Goal: Contribute content

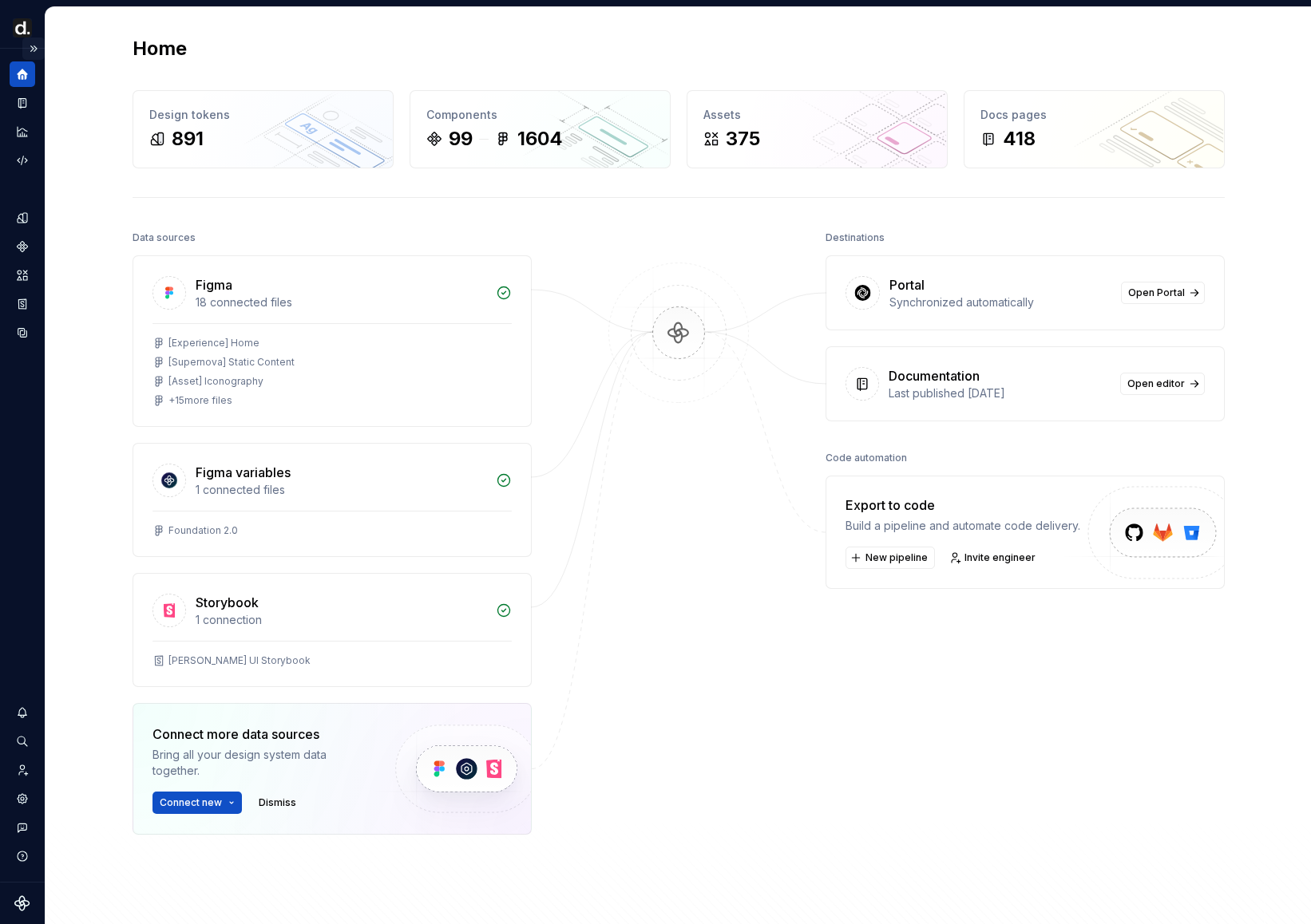
click at [36, 52] on button "Expand sidebar" at bounding box center [33, 49] width 22 height 22
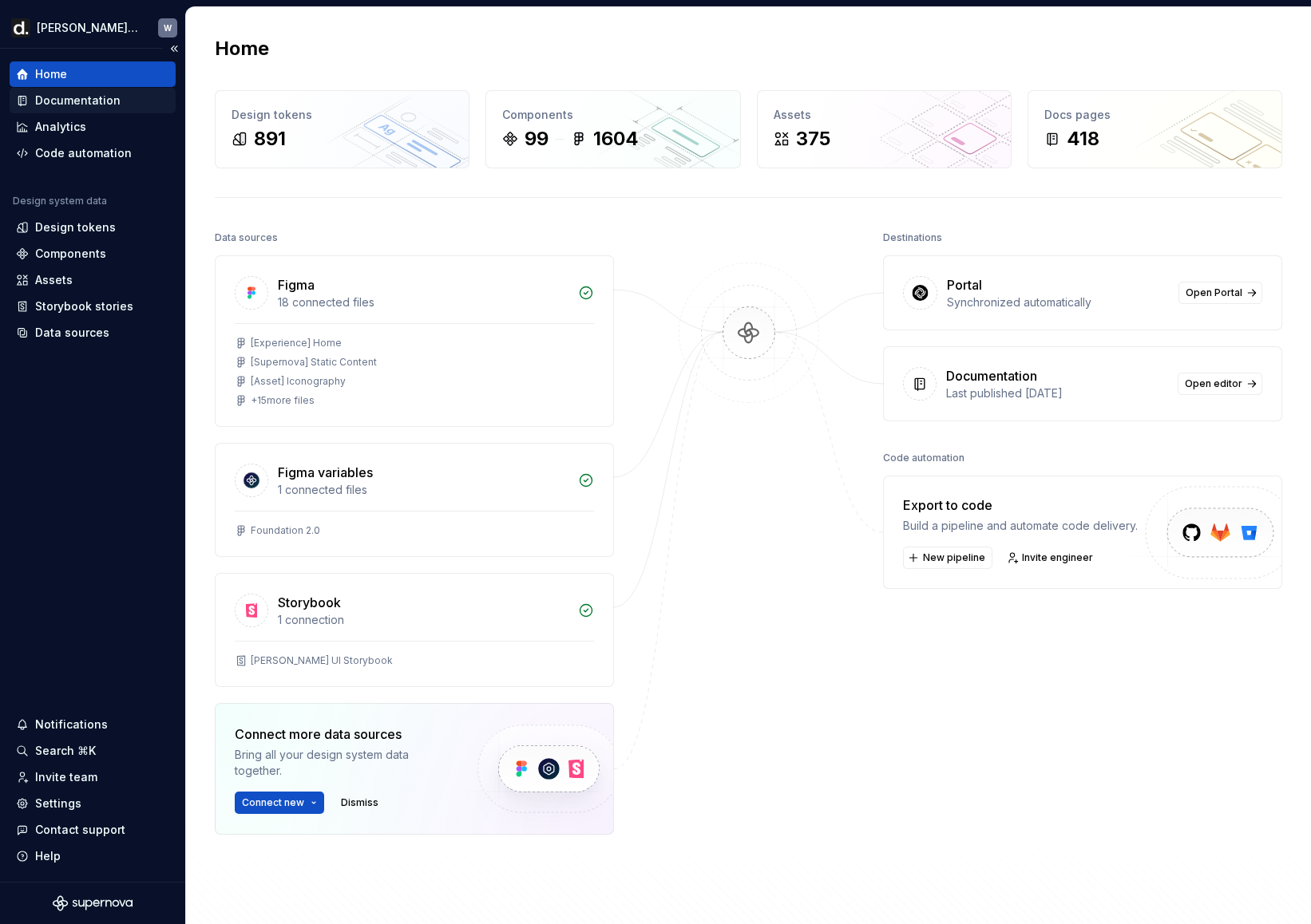
click at [89, 107] on div "Documentation" at bounding box center [77, 101] width 85 height 16
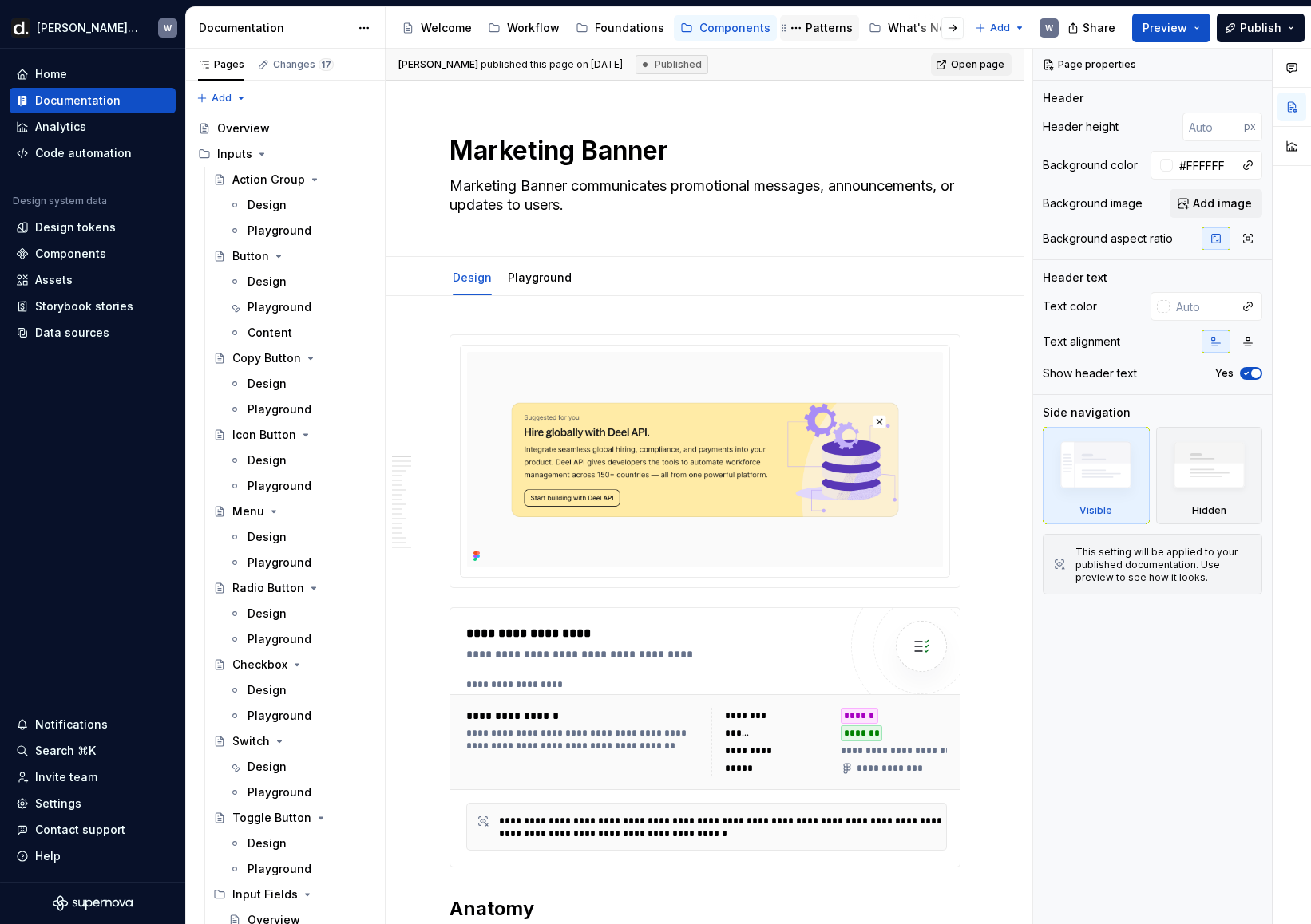
click at [805, 31] on div "Patterns" at bounding box center [828, 28] width 47 height 16
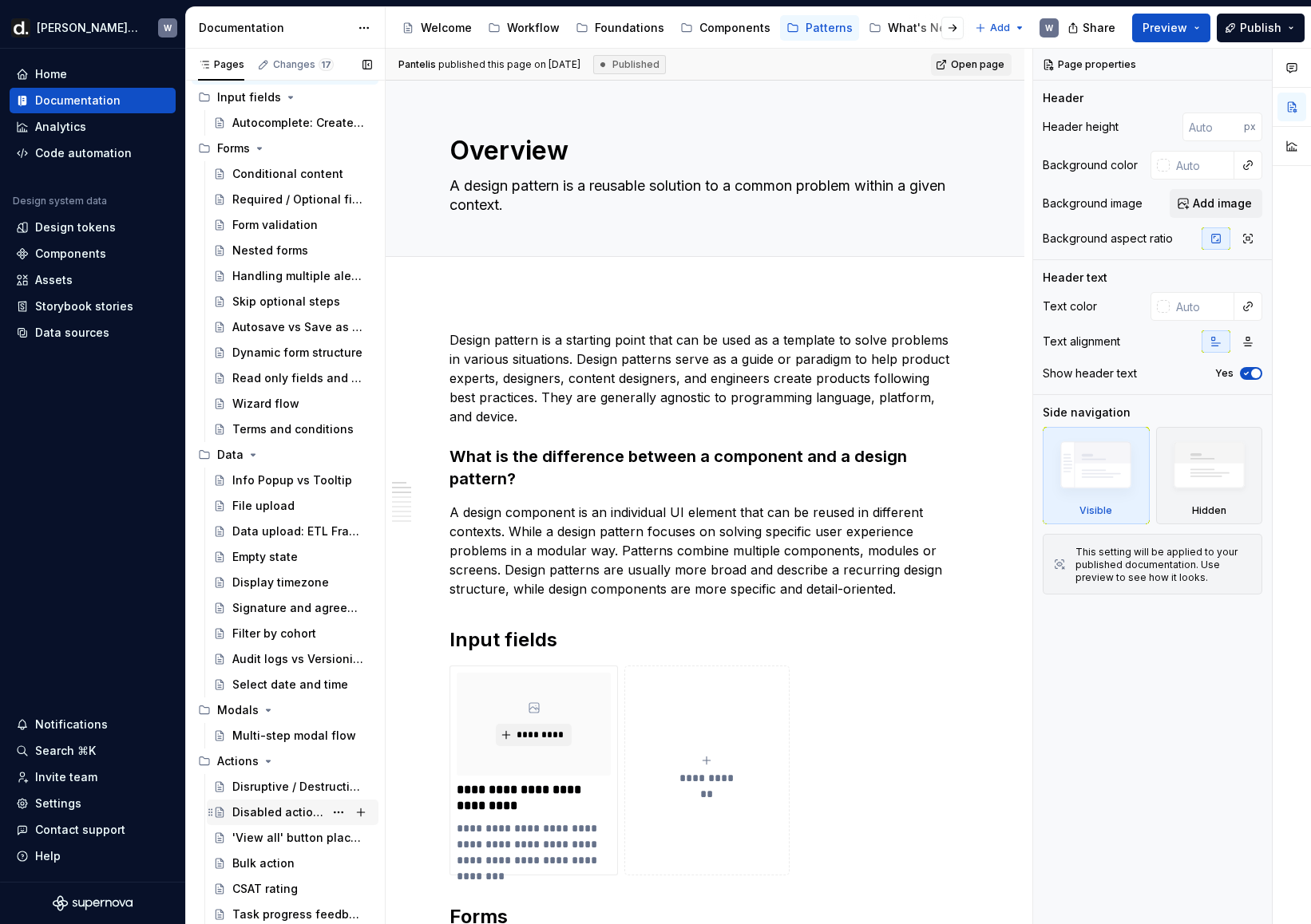
scroll to position [64, 0]
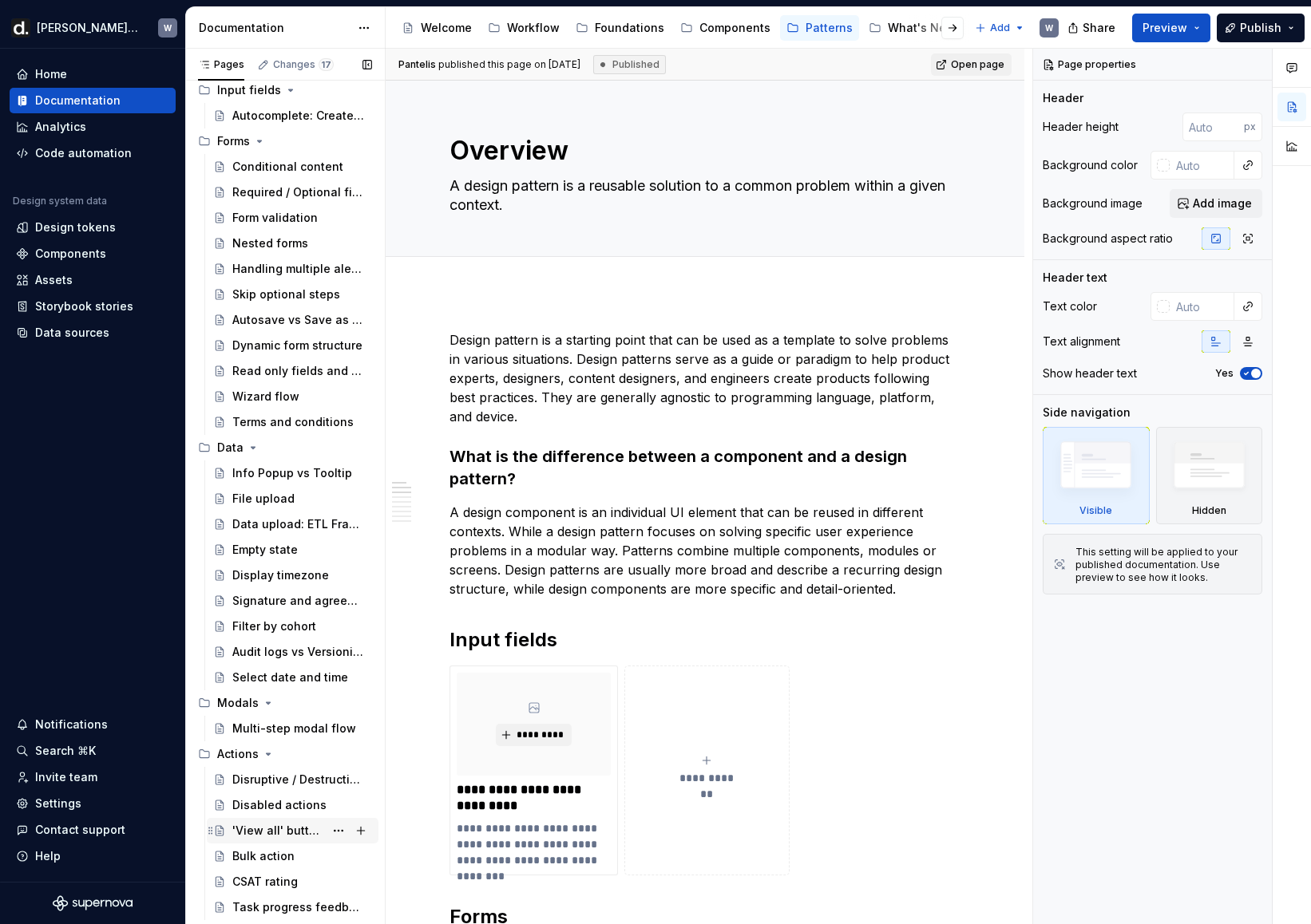
click at [291, 823] on div "'View all' button placement" at bounding box center [279, 831] width 92 height 16
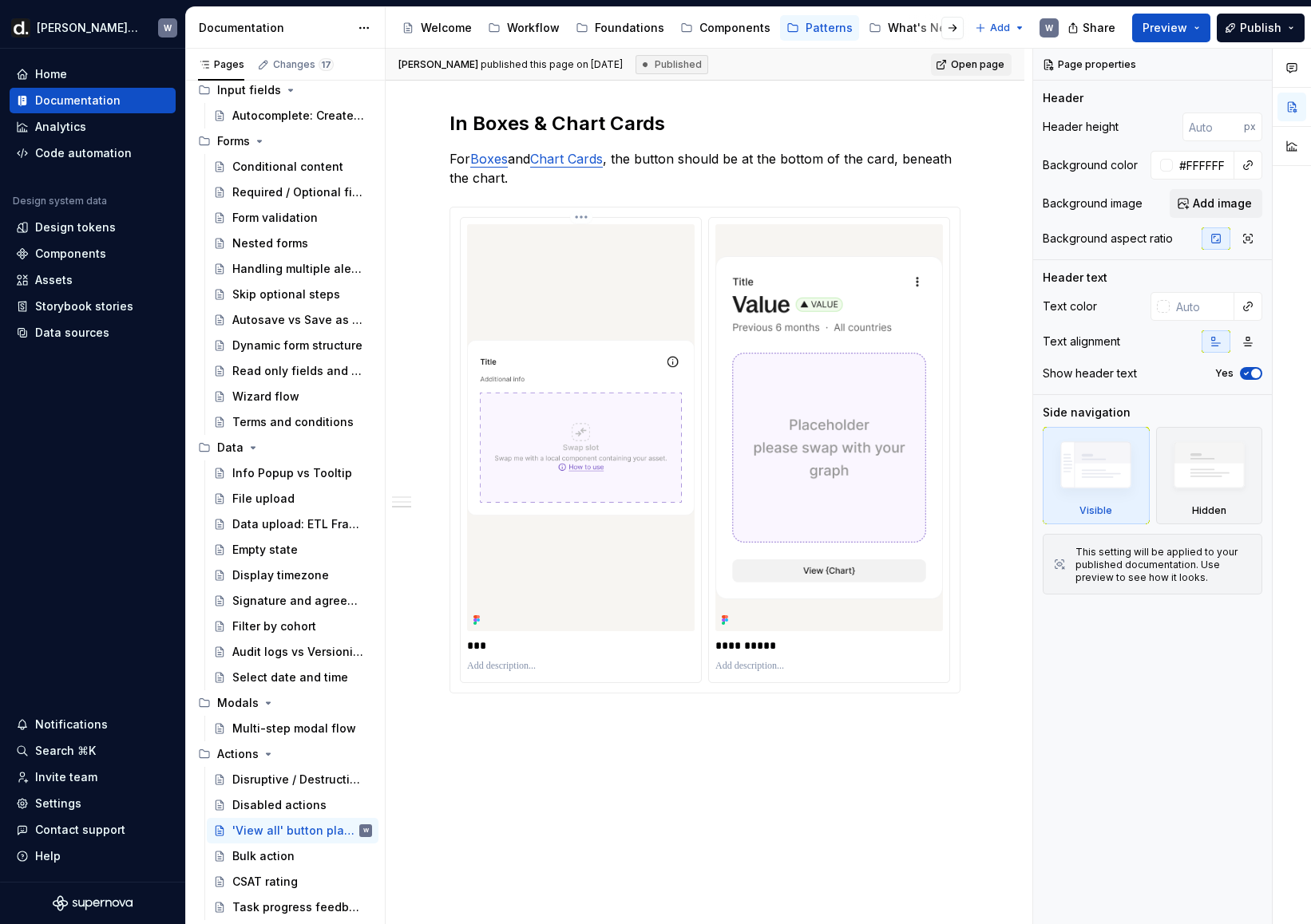
scroll to position [832, 0]
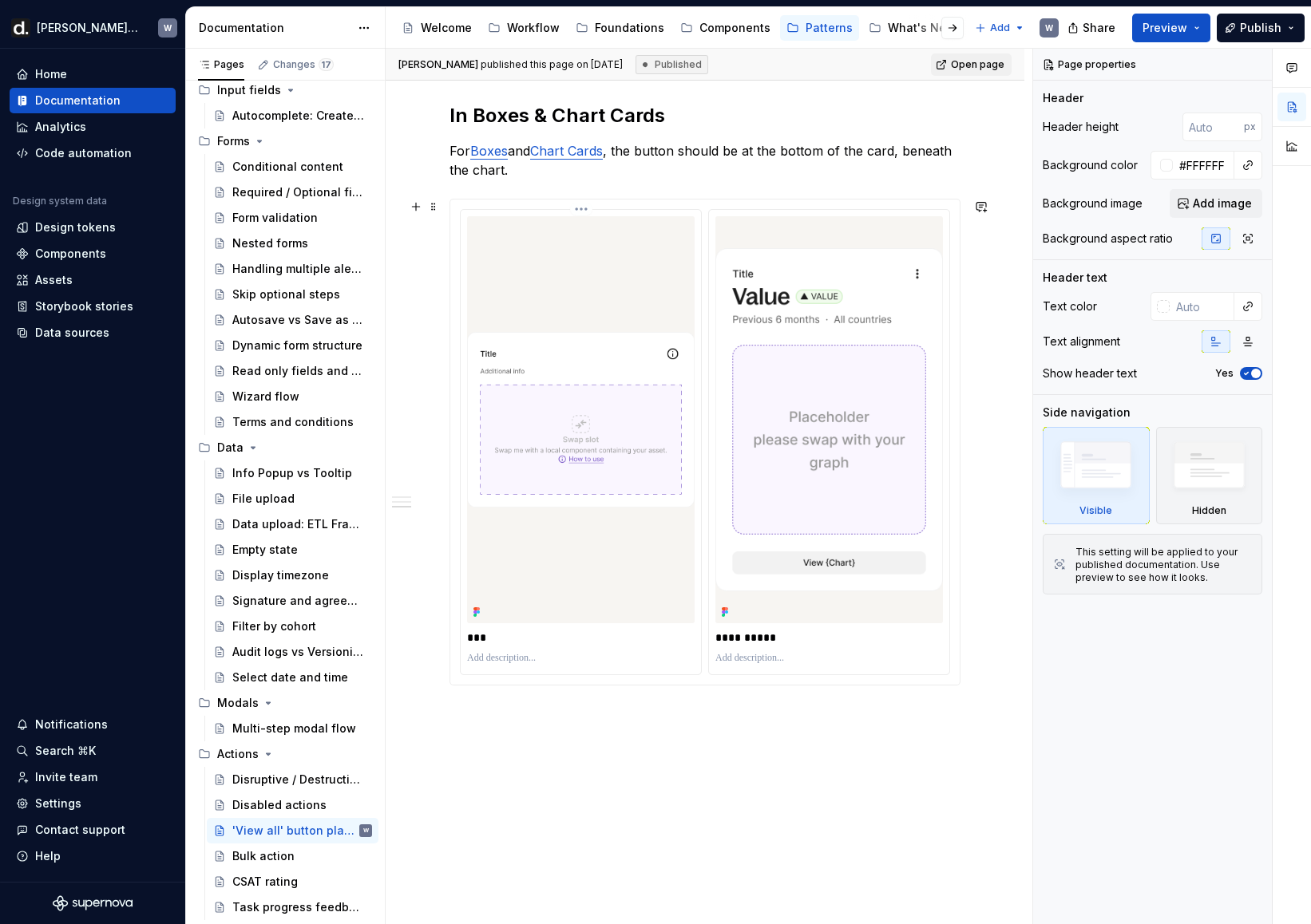
click at [613, 394] on img at bounding box center [581, 420] width 228 height 176
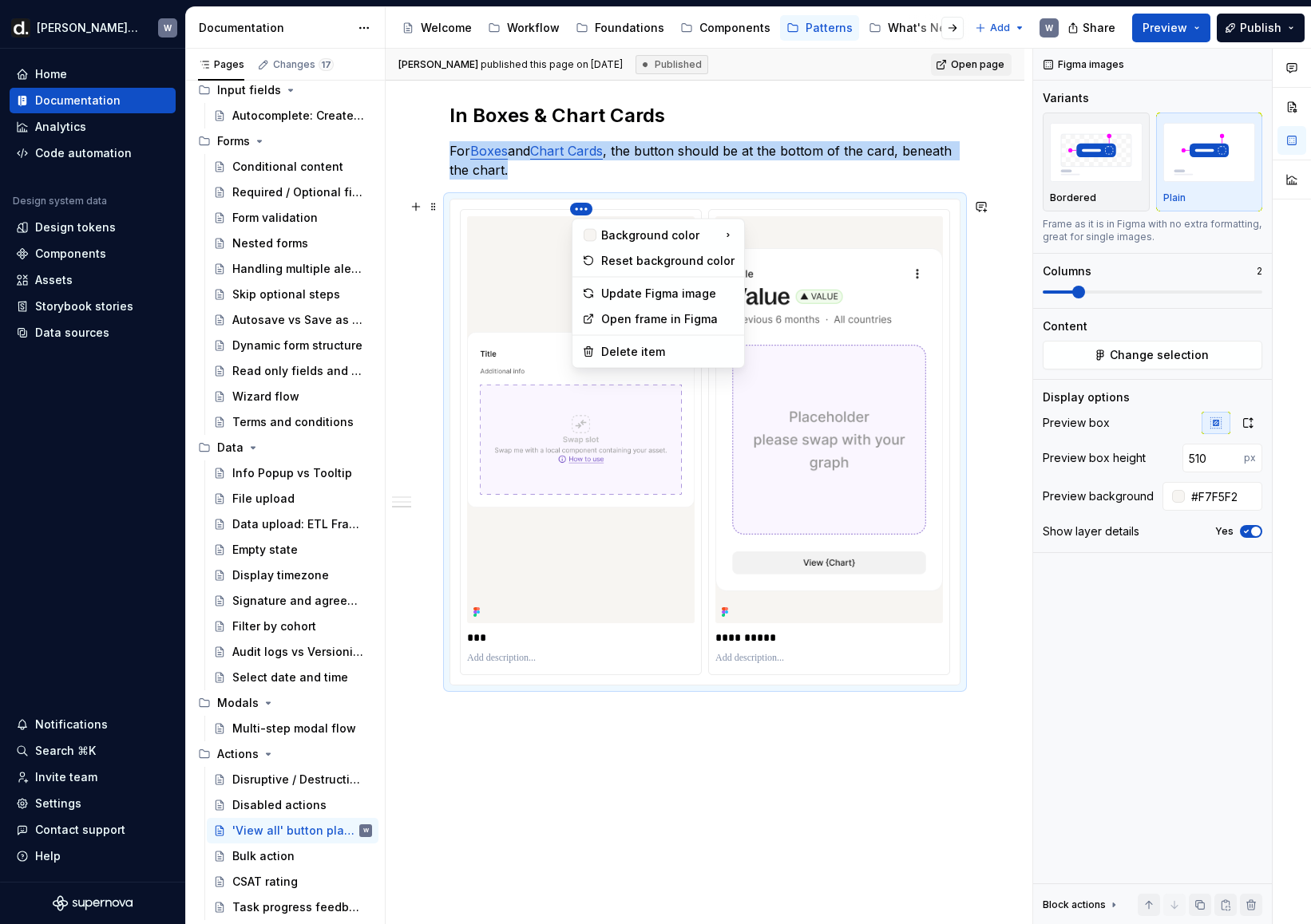
click at [583, 209] on html "[PERSON_NAME] UI W Home Documentation Analytics Code automation Design system d…" at bounding box center [656, 462] width 1311 height 924
click at [622, 314] on div "Open frame in Figma" at bounding box center [667, 320] width 133 height 16
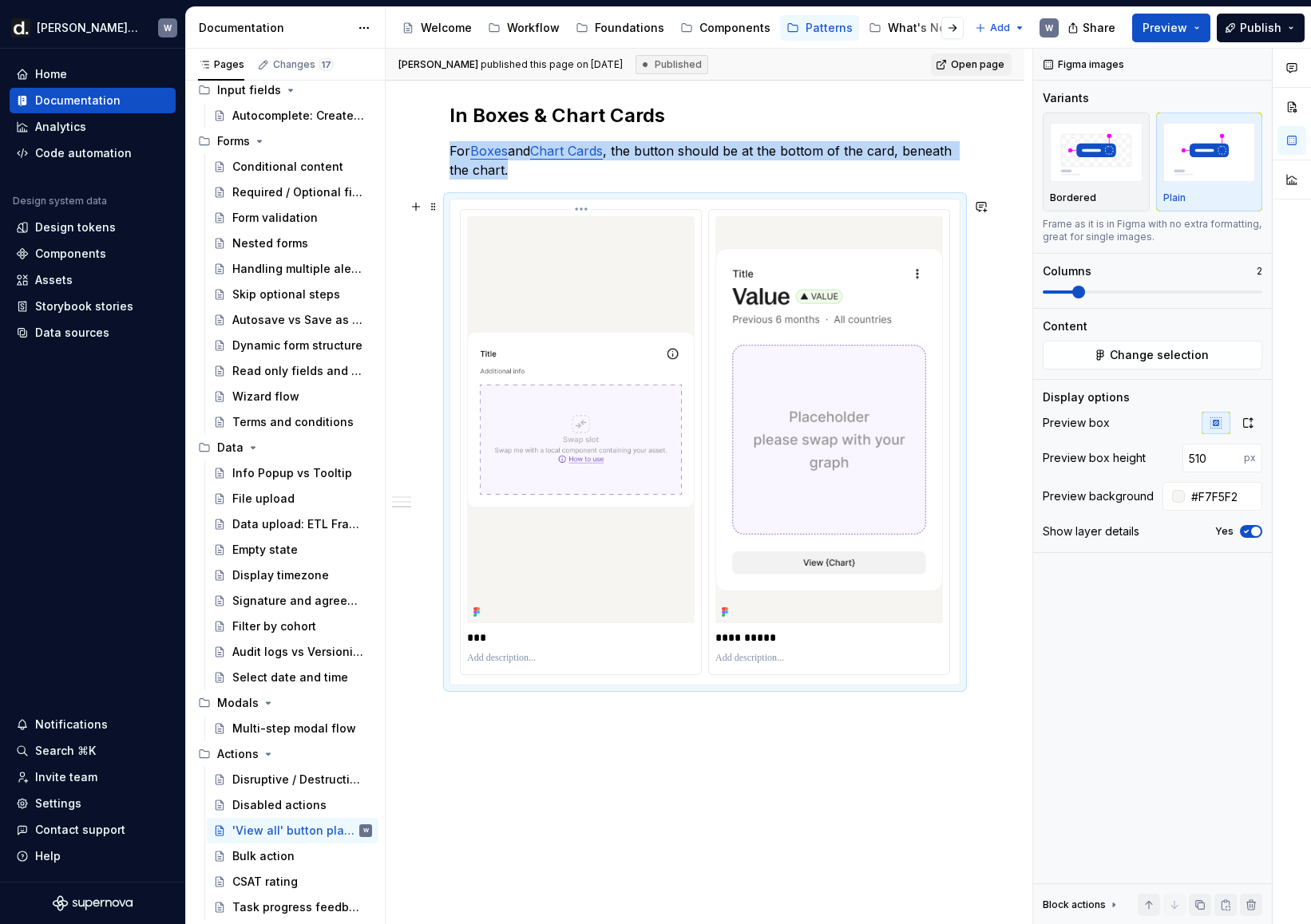
click at [596, 412] on img at bounding box center [581, 420] width 228 height 176
click at [585, 207] on html "[PERSON_NAME] UI W Home Documentation Analytics Code automation Design system d…" at bounding box center [656, 462] width 1311 height 924
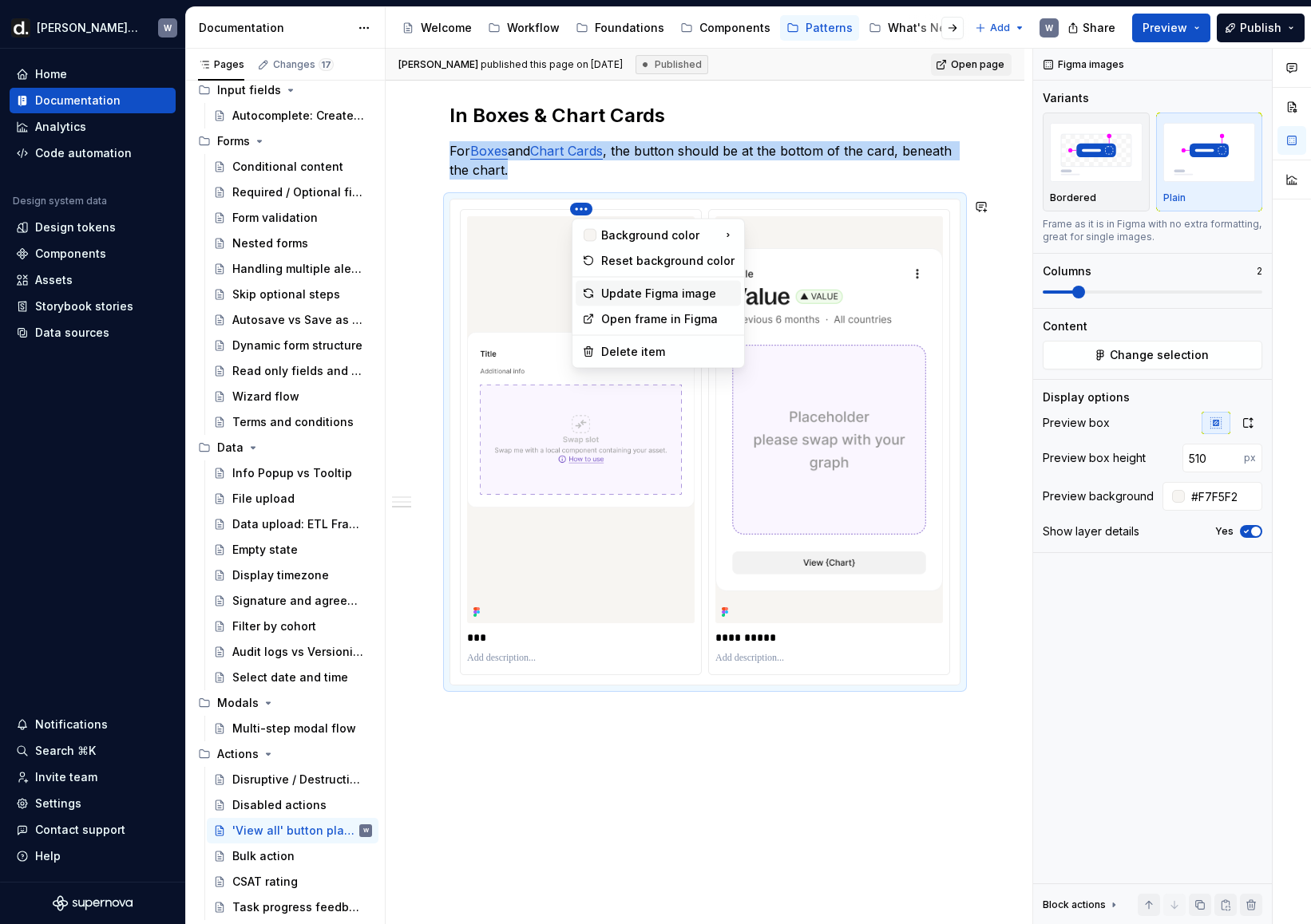
click at [620, 287] on div "Update Figma image" at bounding box center [667, 294] width 133 height 16
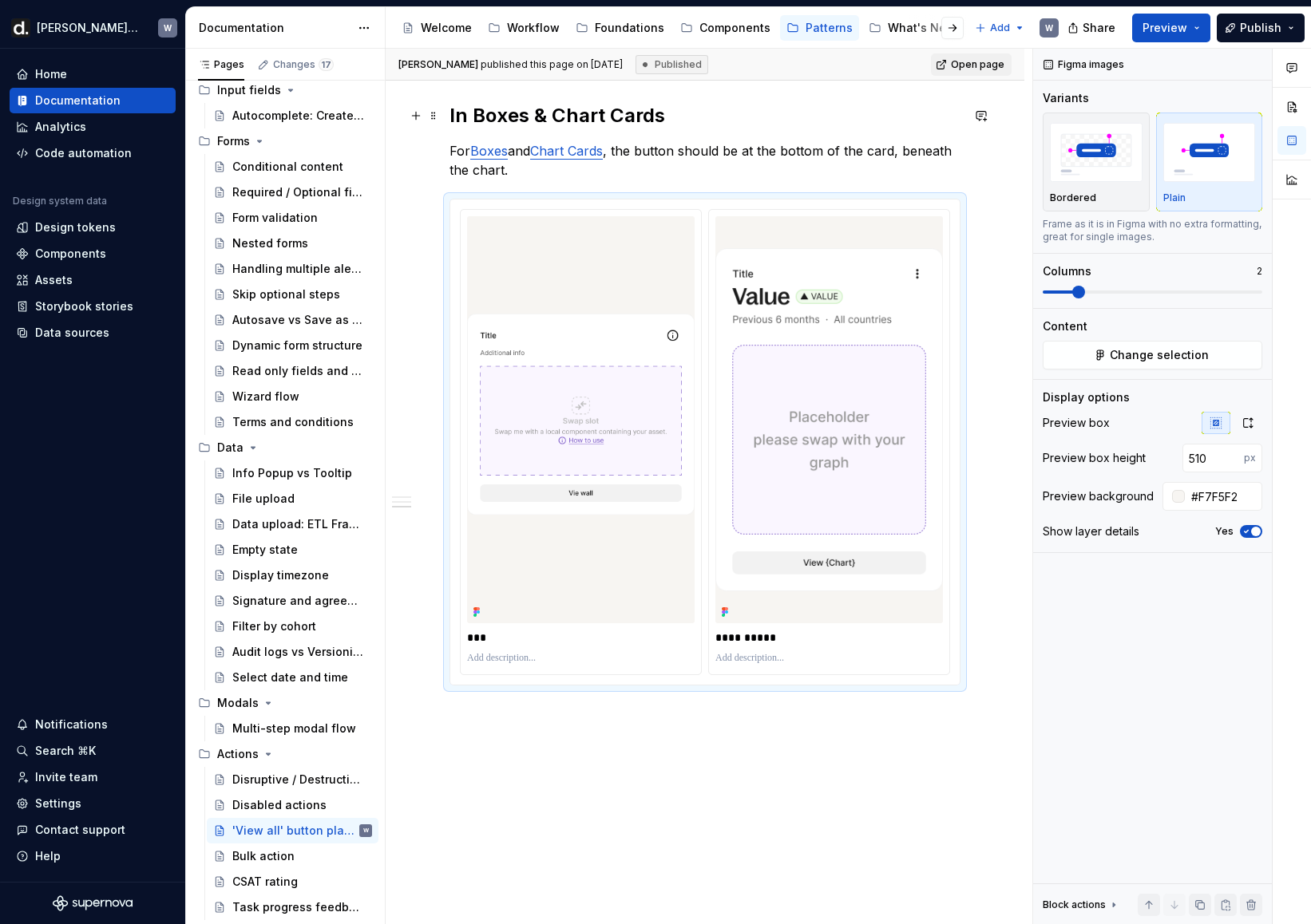
click at [853, 120] on h2 "In Boxes & Chart Cards" at bounding box center [704, 116] width 511 height 26
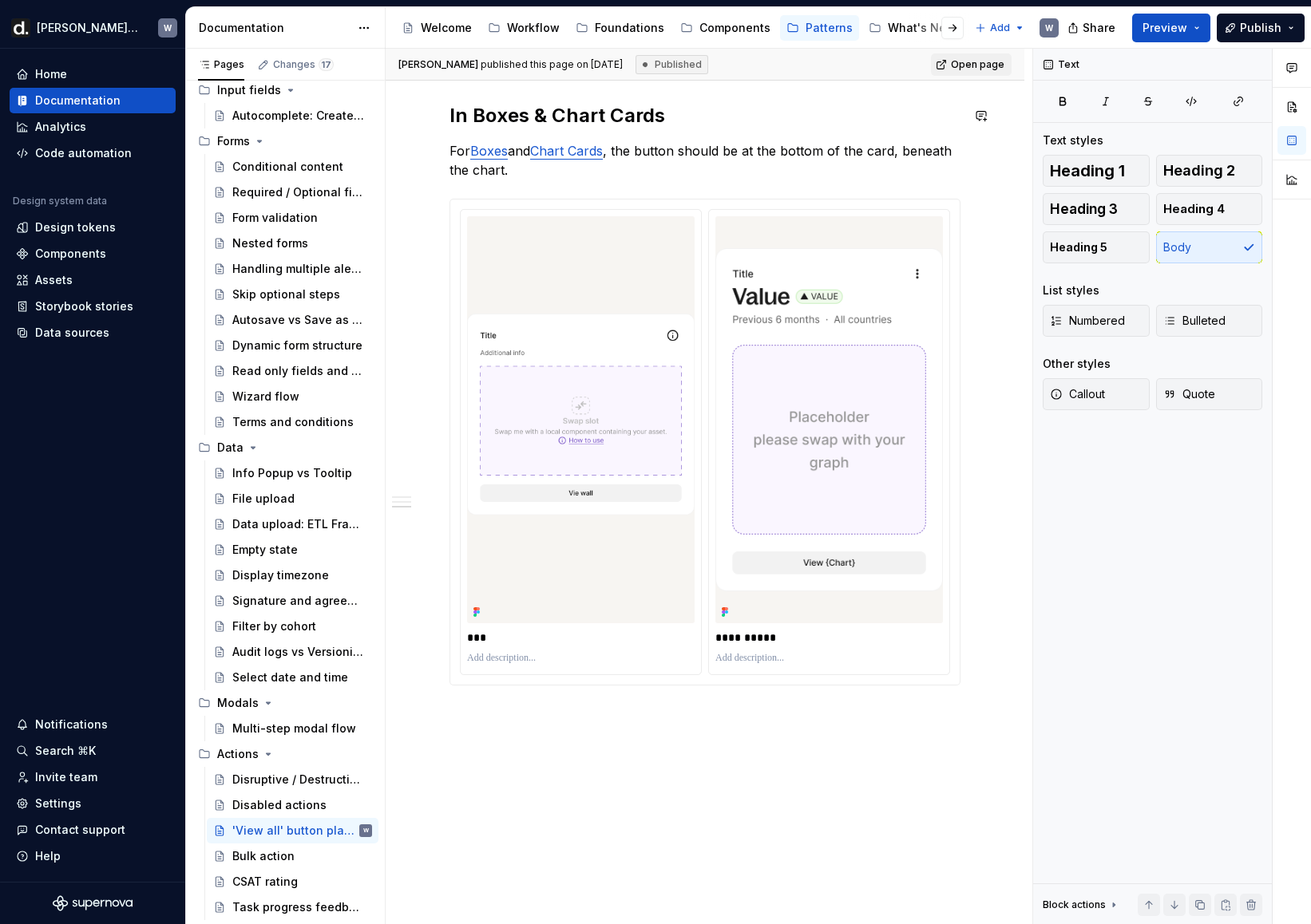
click at [810, 133] on div "**********" at bounding box center [704, 82] width 511 height 1206
type textarea "*"
click at [741, 161] on p "For Boxes and Chart Cards , the button should be at the bottom of the card, ben…" at bounding box center [704, 160] width 511 height 38
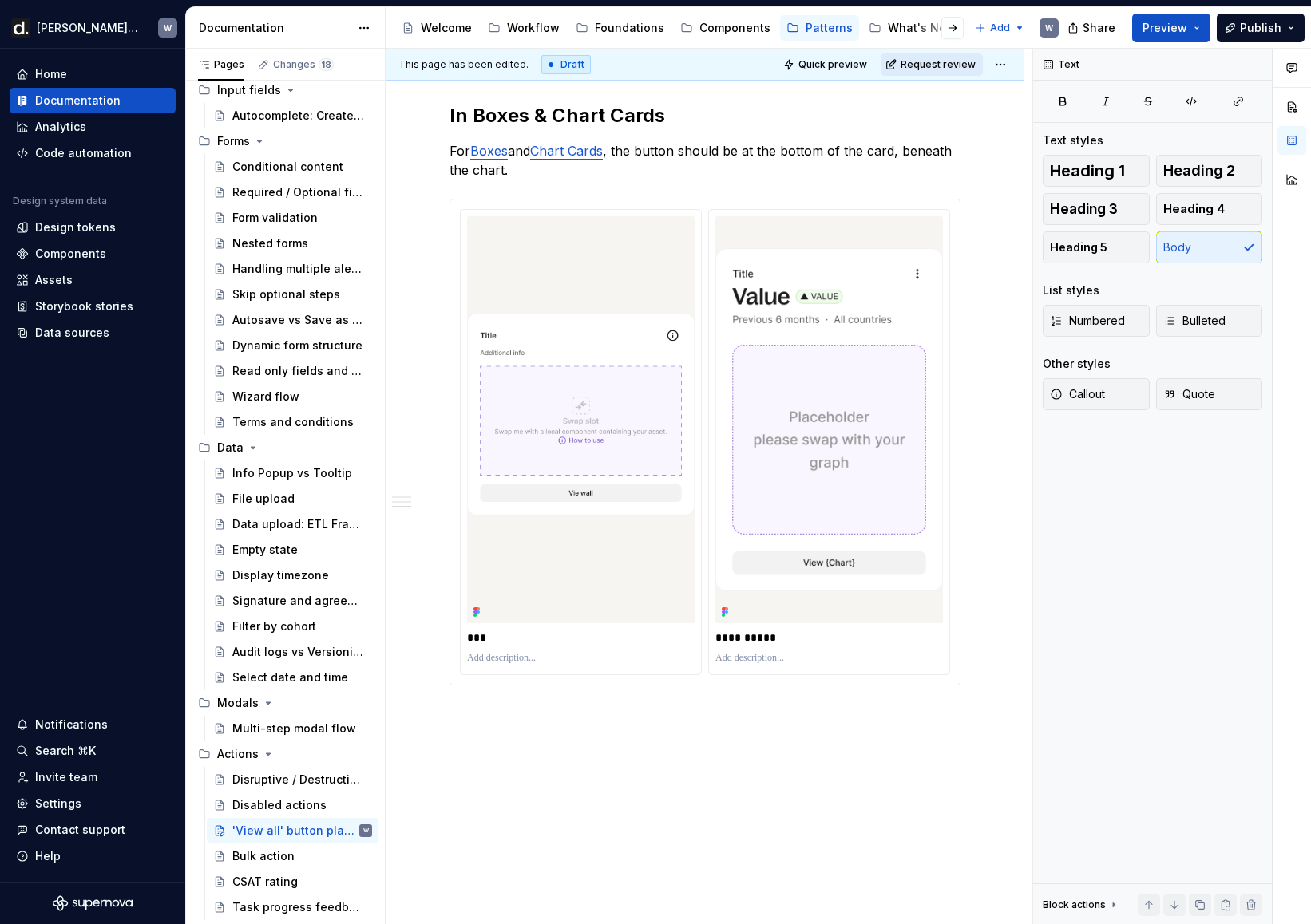
click at [920, 70] on span "Request review" at bounding box center [937, 64] width 75 height 13
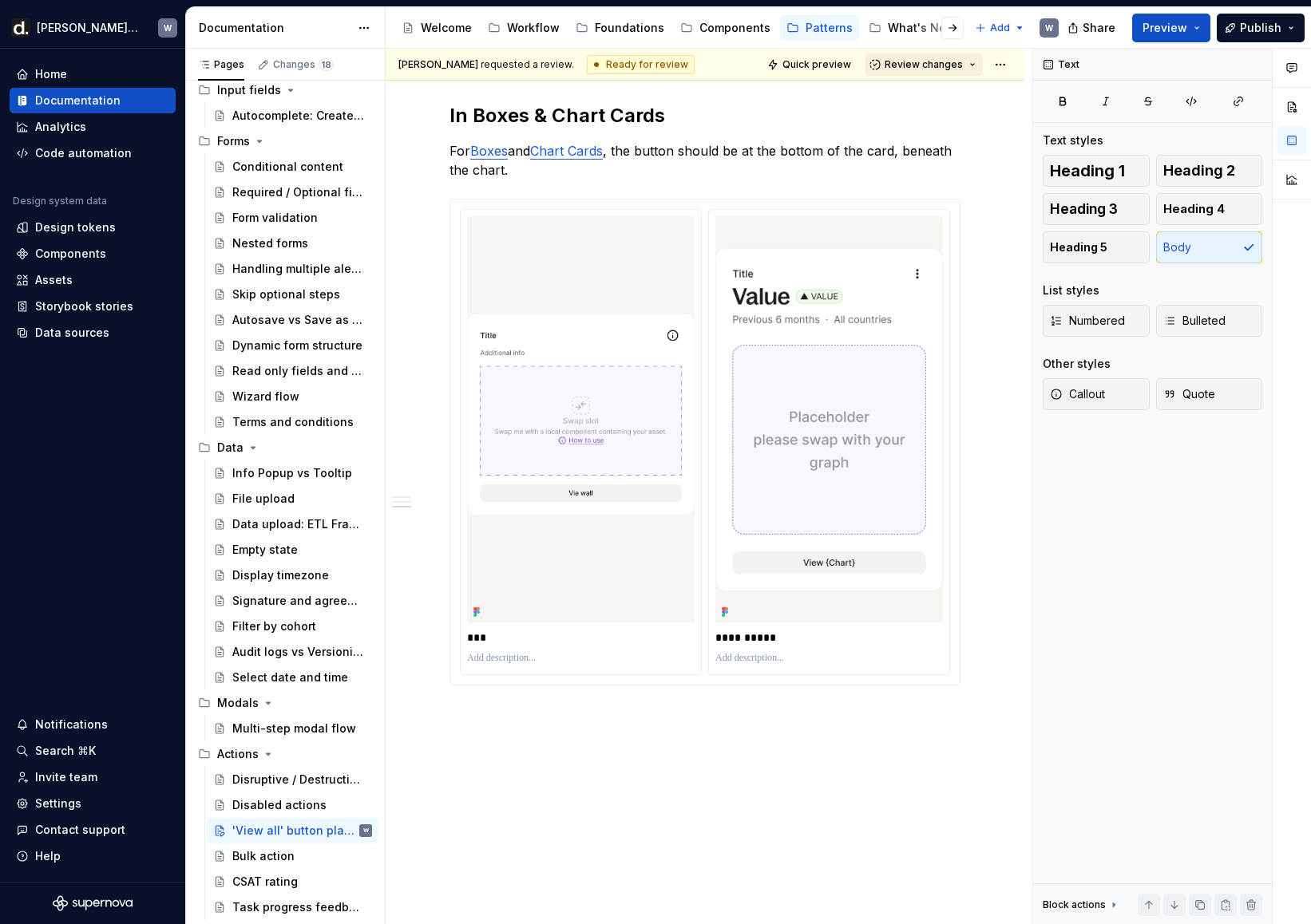
click at [937, 62] on span "Review changes" at bounding box center [923, 64] width 78 height 13
click at [935, 95] on div "Approve" at bounding box center [976, 96] width 140 height 16
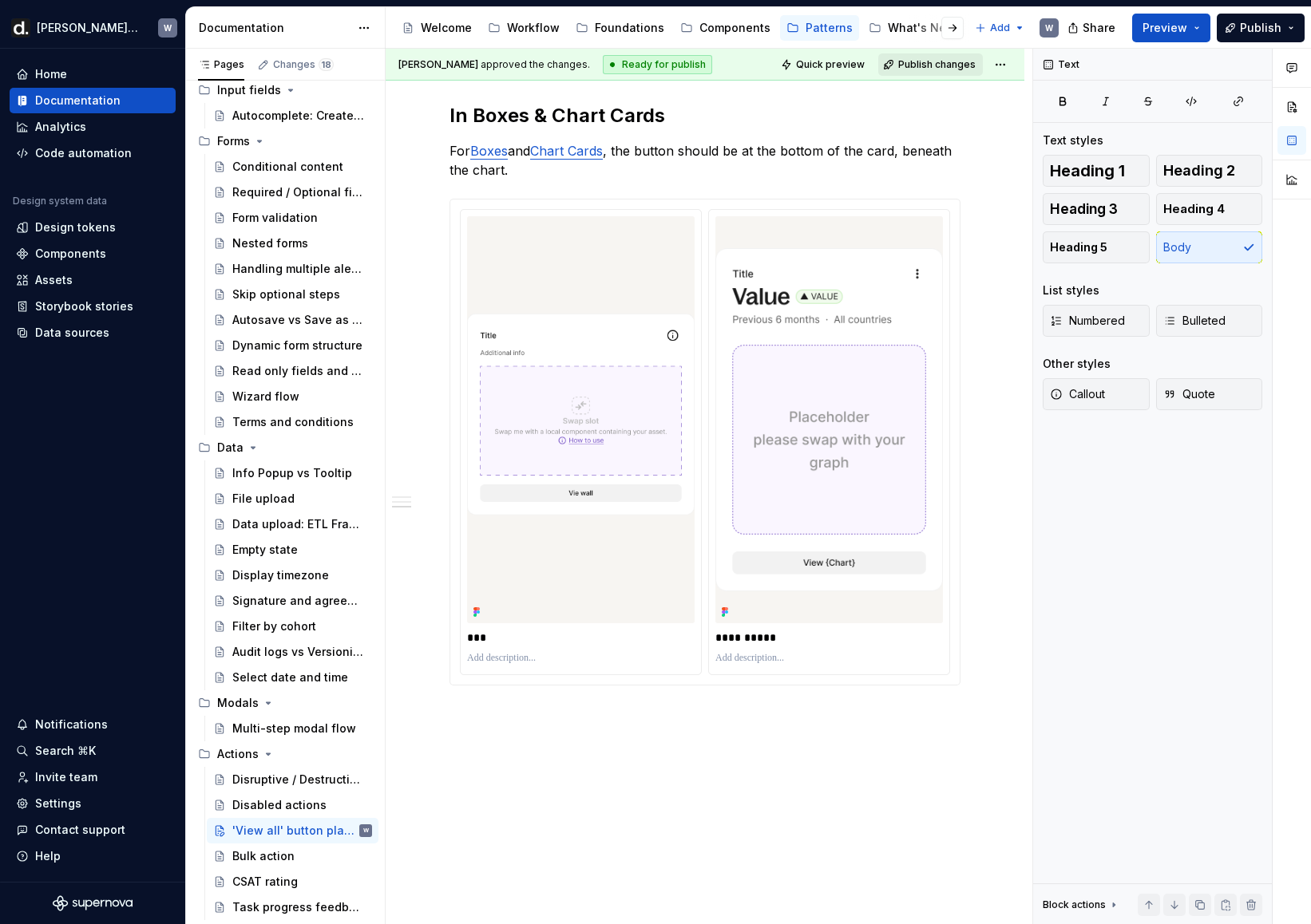
click at [955, 74] on button "Publish changes" at bounding box center [930, 65] width 105 height 22
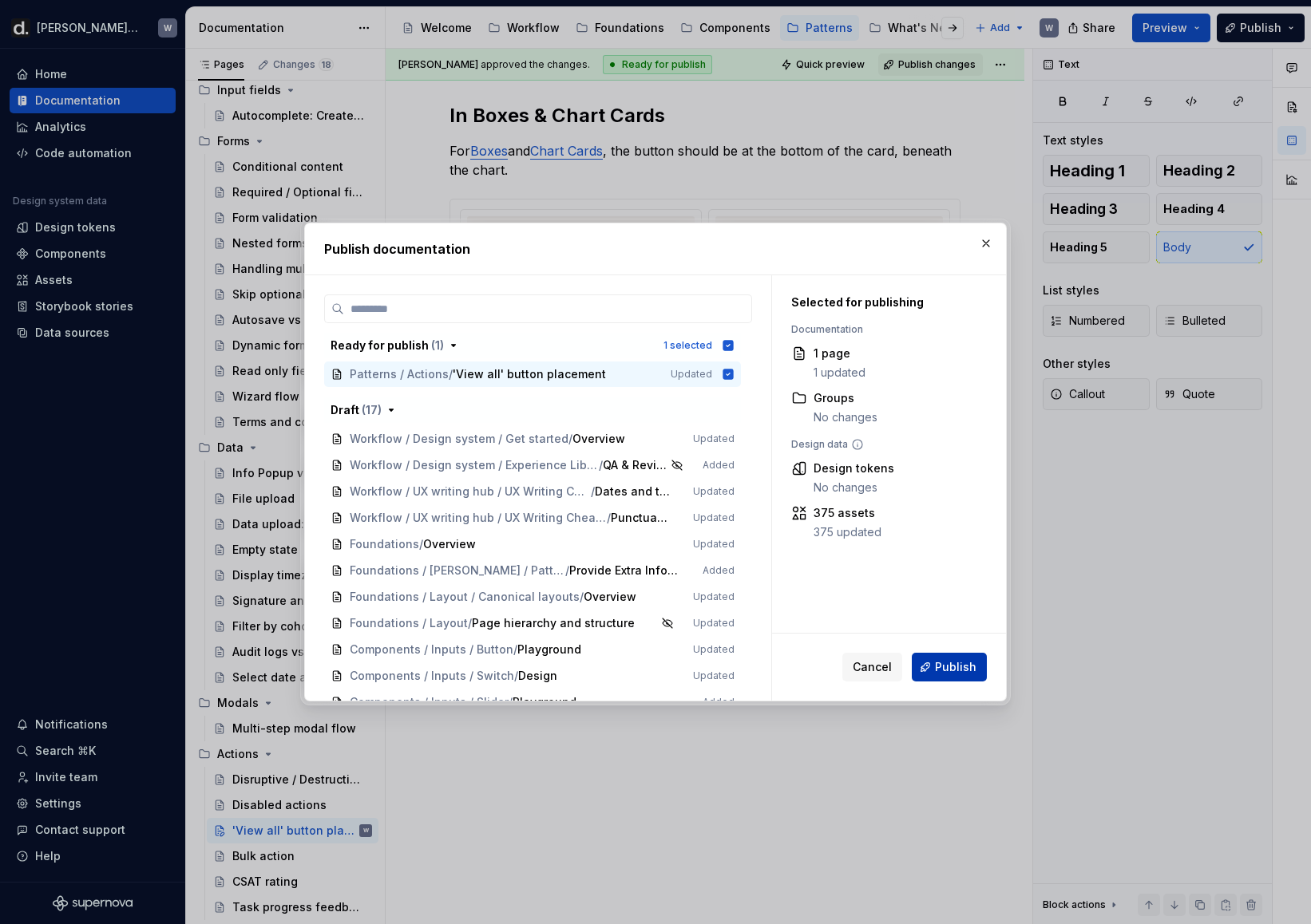
click at [960, 653] on button "Publish" at bounding box center [949, 667] width 75 height 29
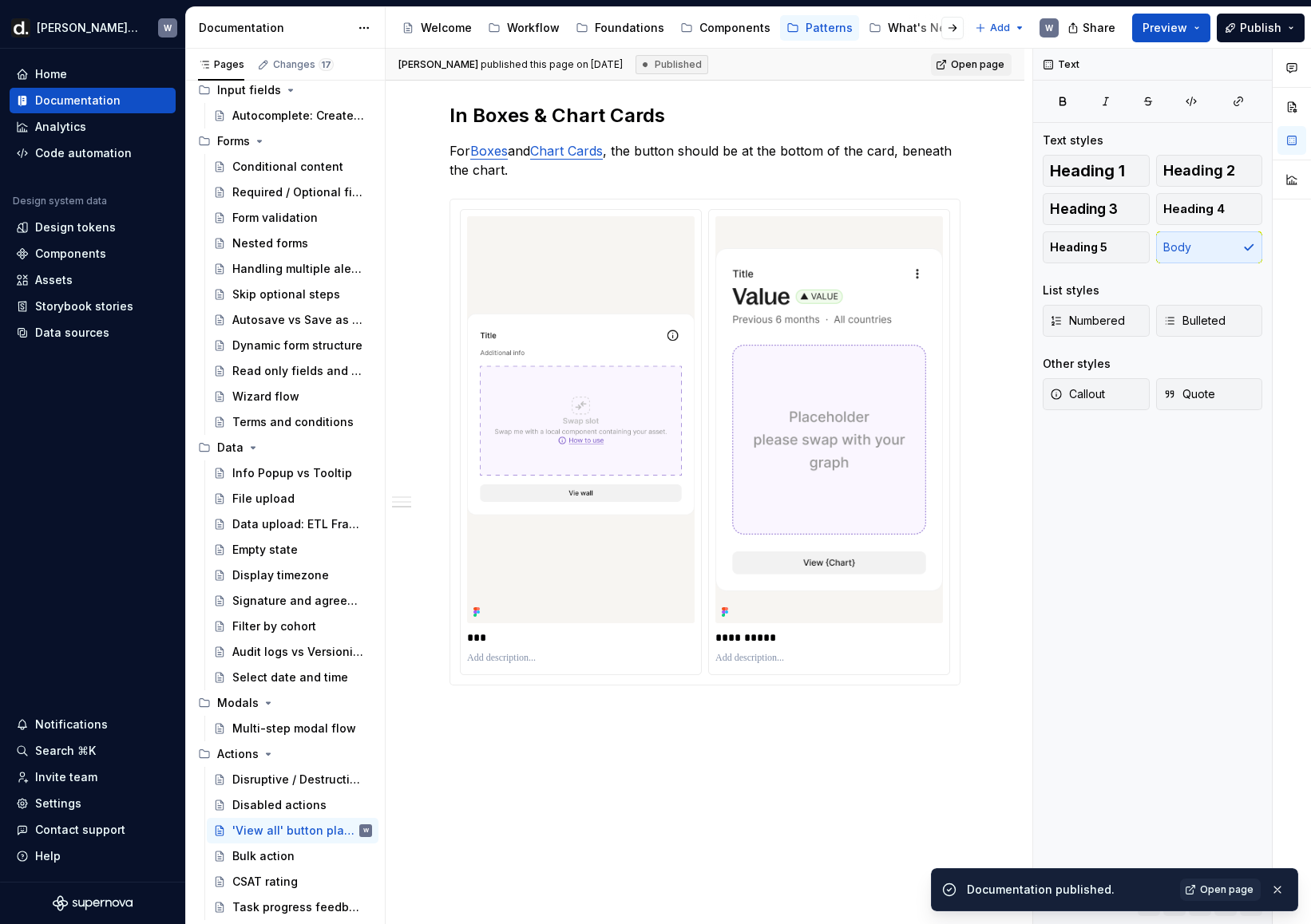
type textarea "*"
